Goal: Navigation & Orientation: Understand site structure

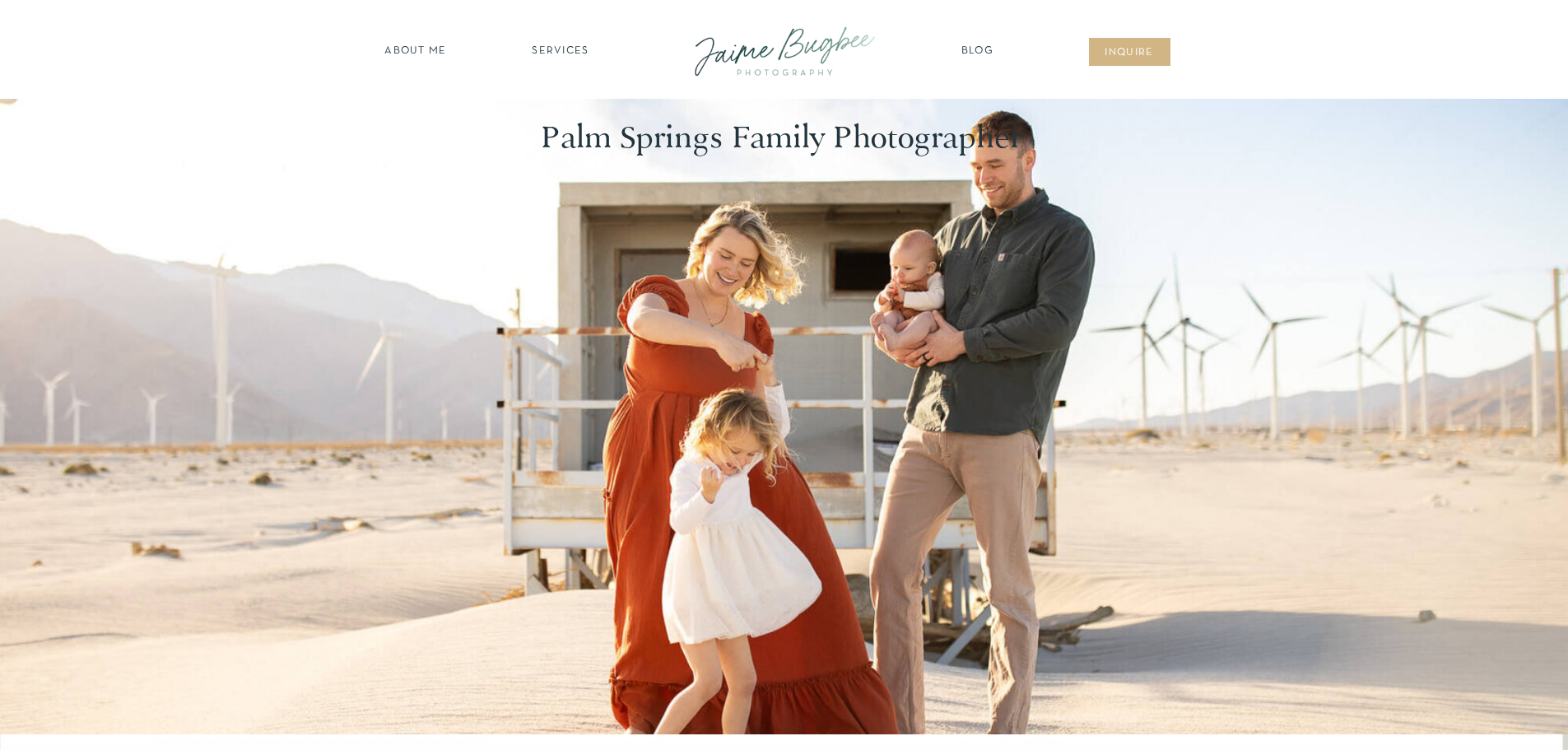
click at [545, 47] on nav "SERVICES" at bounding box center [561, 51] width 93 height 17
click at [847, 47] on div at bounding box center [784, 51] width 221 height 63
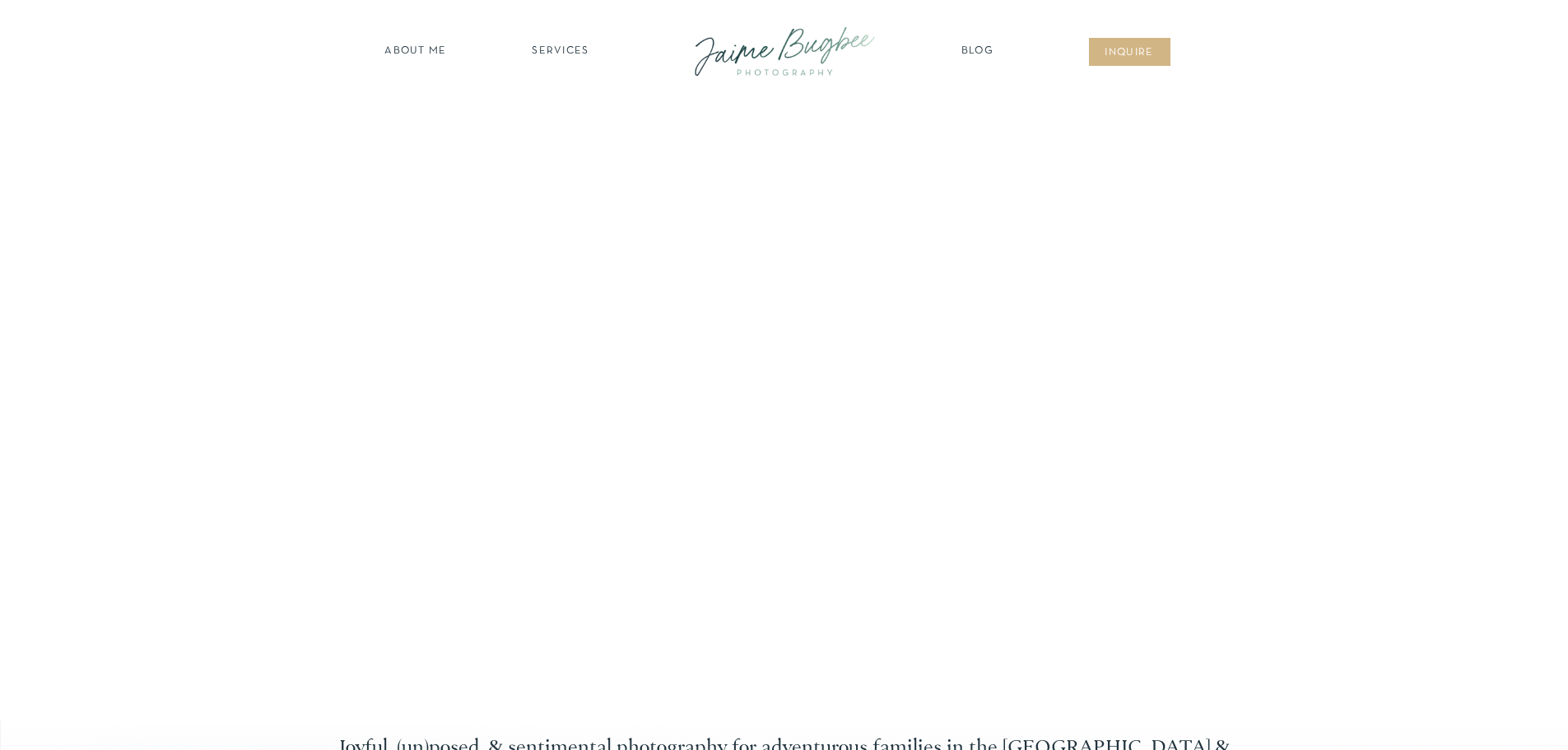
click at [979, 57] on nav "Blog" at bounding box center [977, 51] width 41 height 17
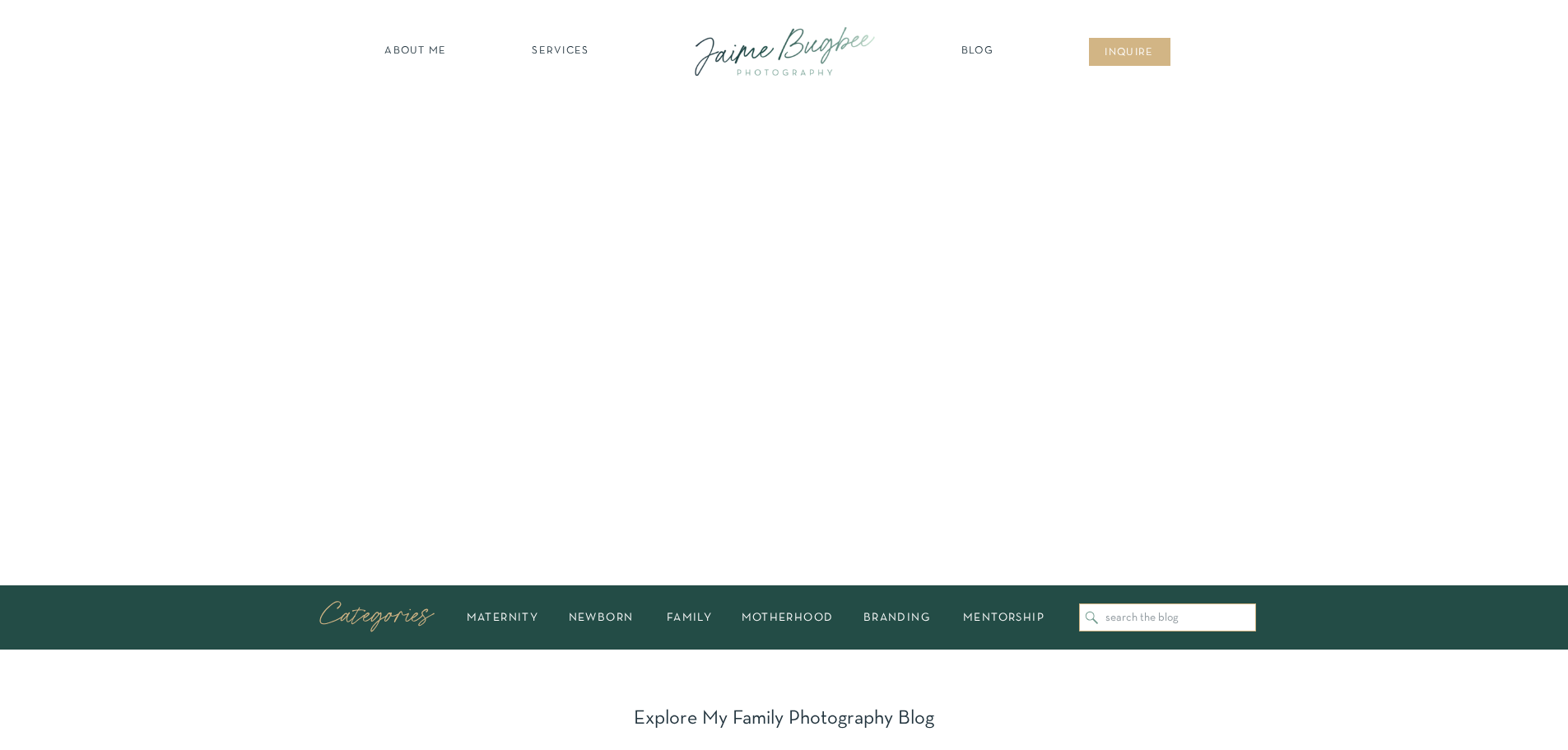
click at [394, 45] on nav "about ME" at bounding box center [415, 51] width 72 height 17
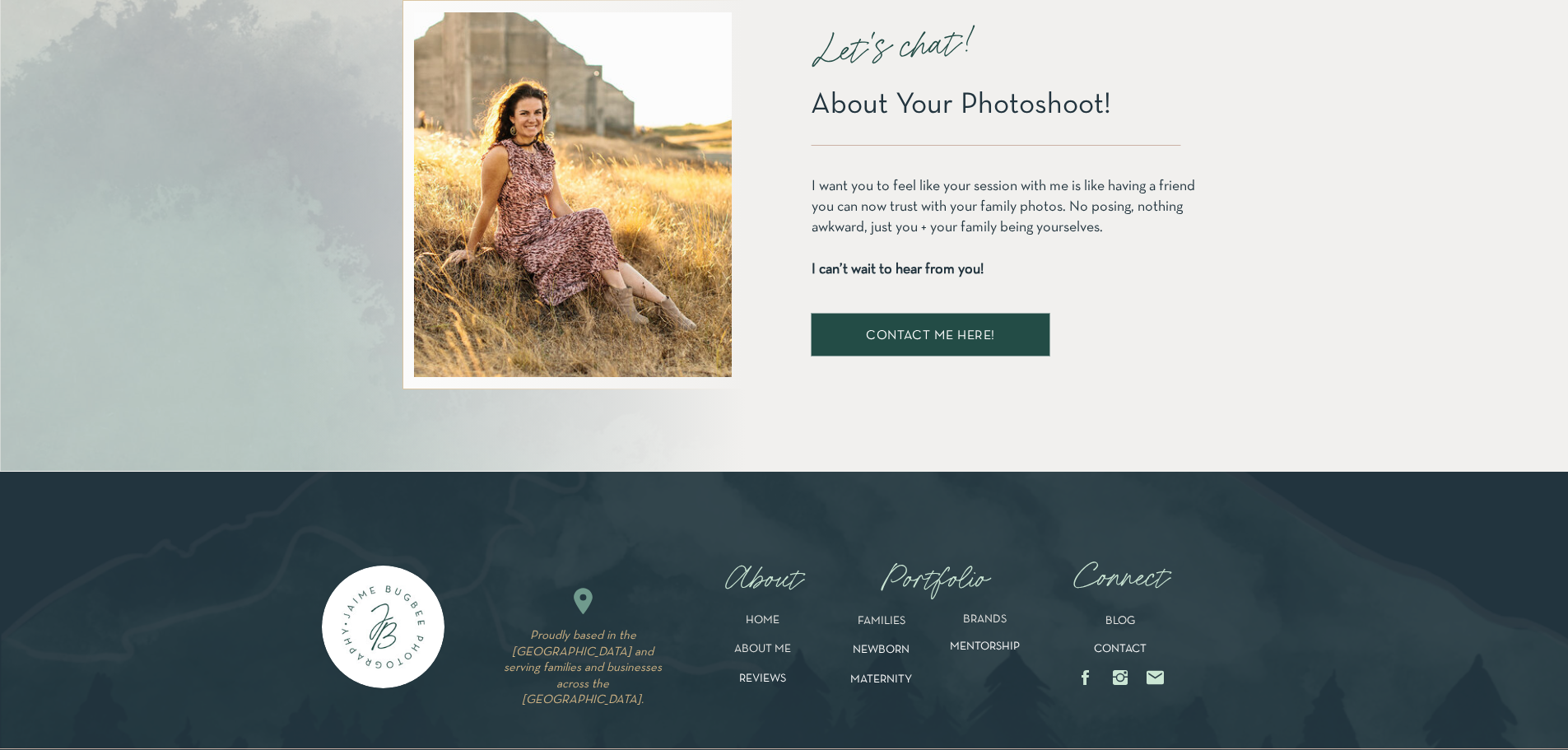
scroll to position [3282, 0]
